Goal: Information Seeking & Learning: Understand process/instructions

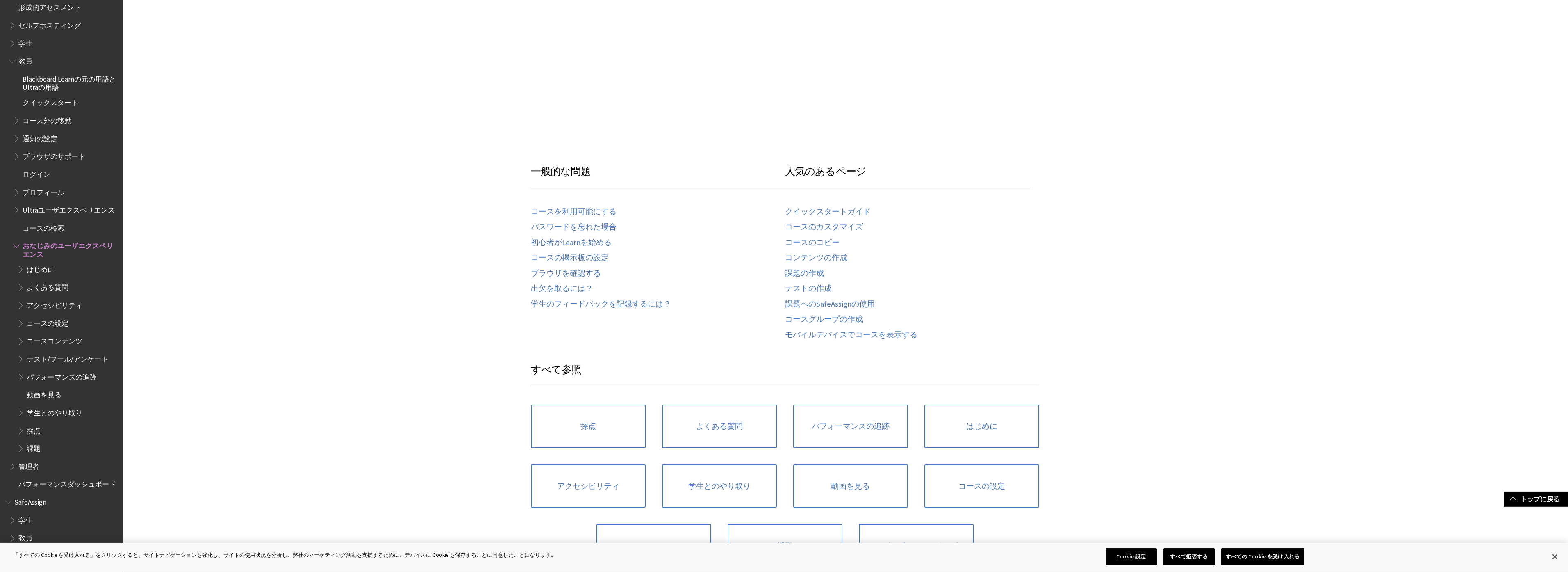
scroll to position [284, 0]
click at [723, 425] on link "よくある質問" at bounding box center [719, 425] width 115 height 44
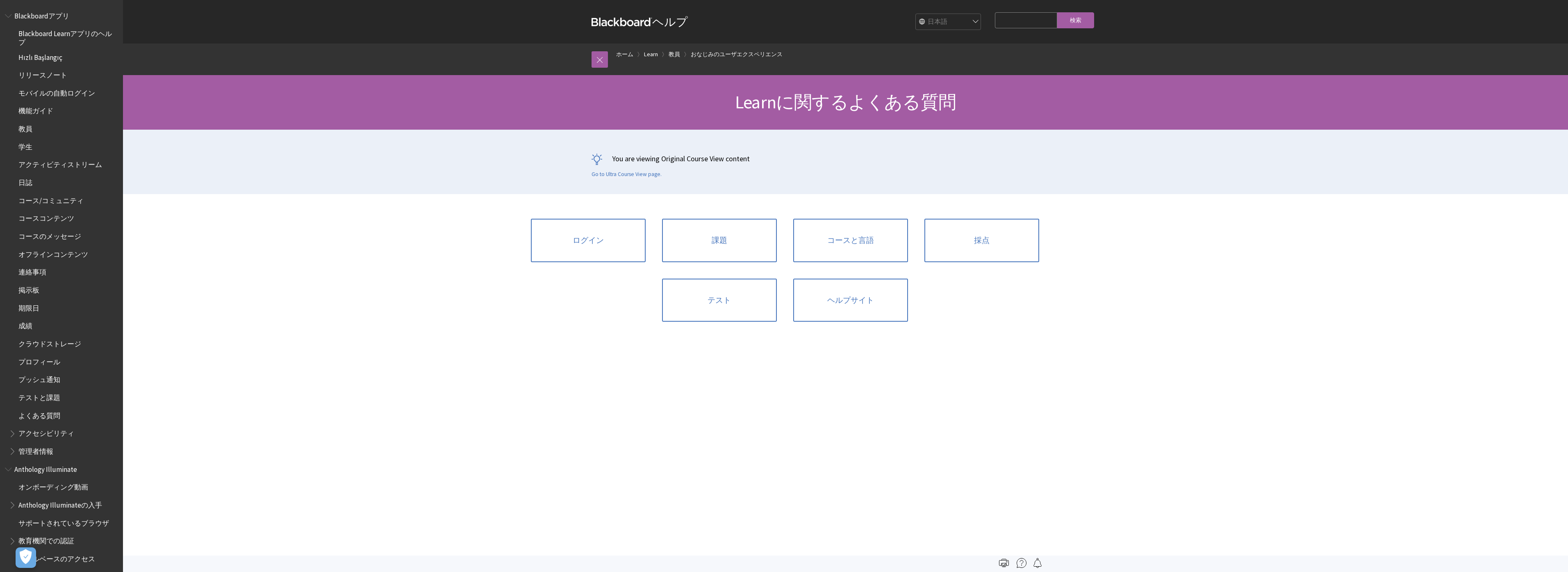
scroll to position [796, 0]
click at [719, 242] on link "課題" at bounding box center [719, 240] width 115 height 44
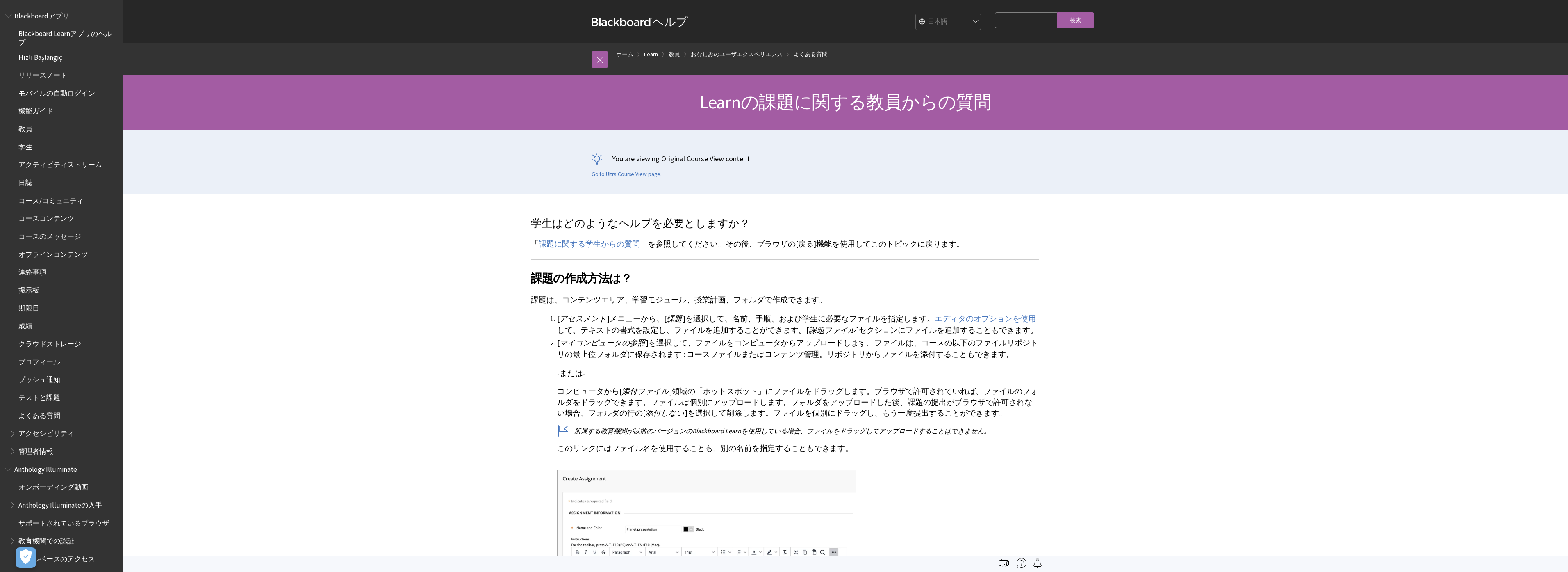
scroll to position [796, 0]
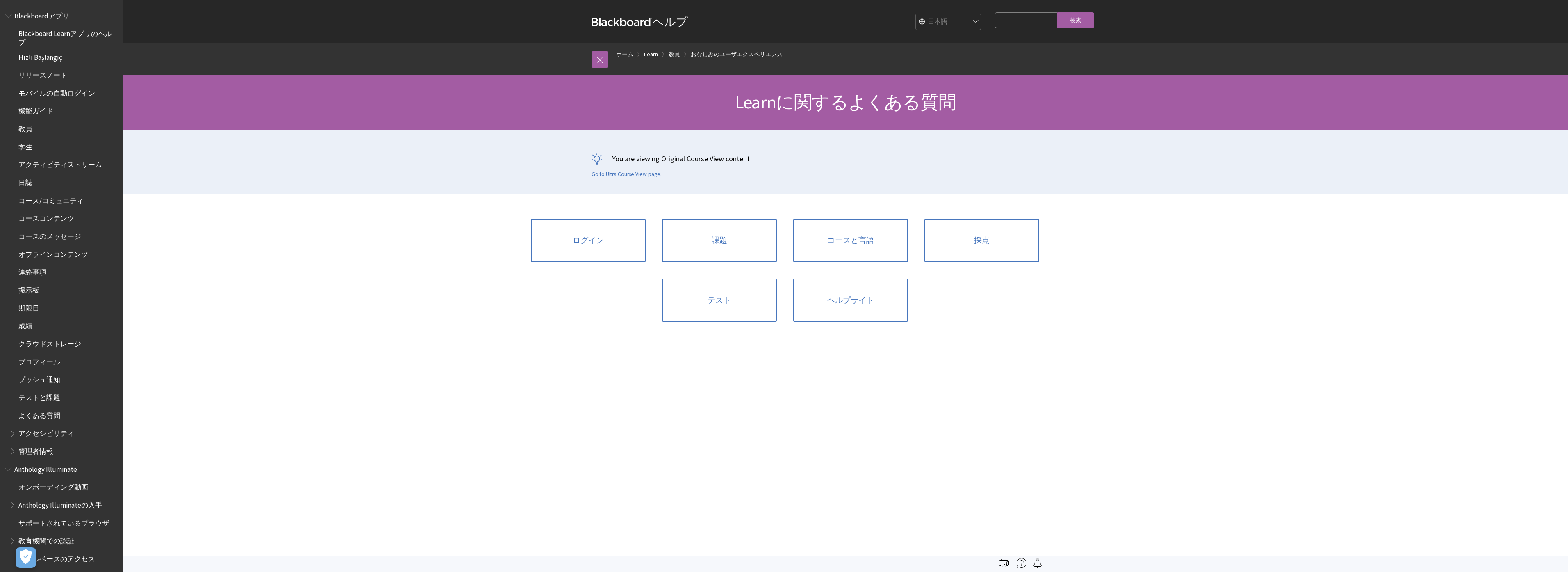
scroll to position [796, 0]
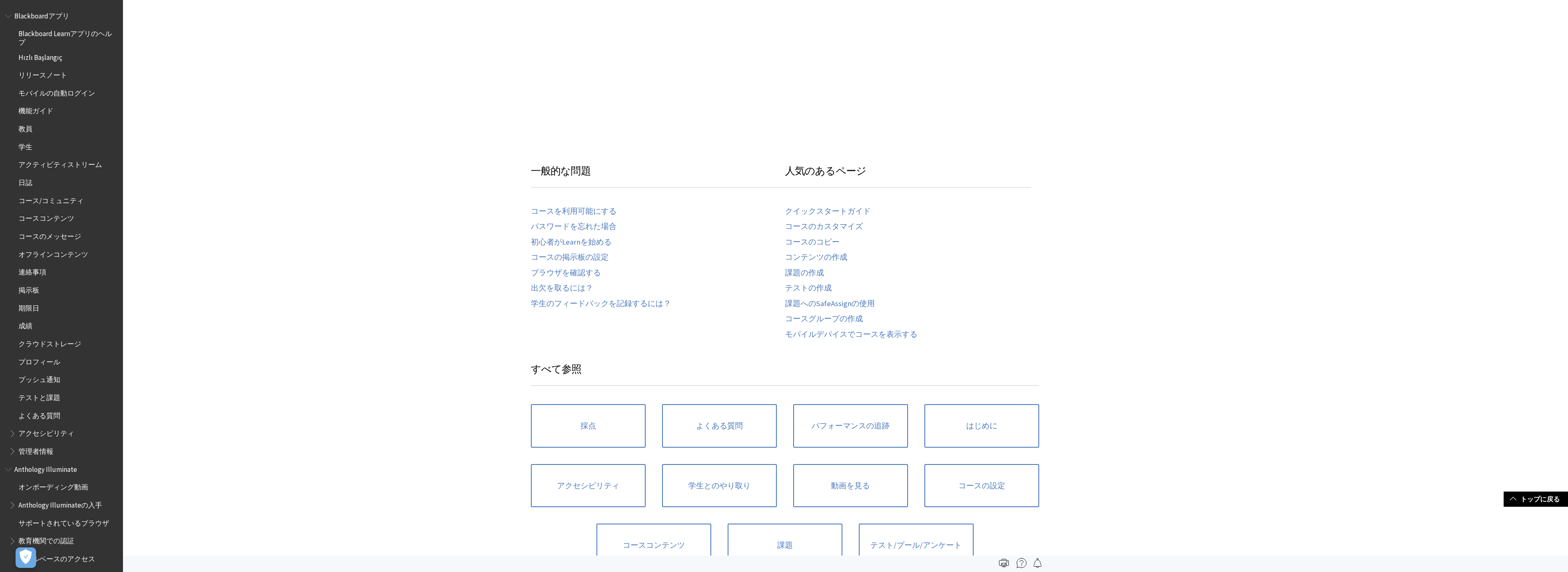
scroll to position [688, 0]
click at [559, 291] on link "出欠を取るには？" at bounding box center [562, 288] width 62 height 10
